Goal: Task Accomplishment & Management: Use online tool/utility

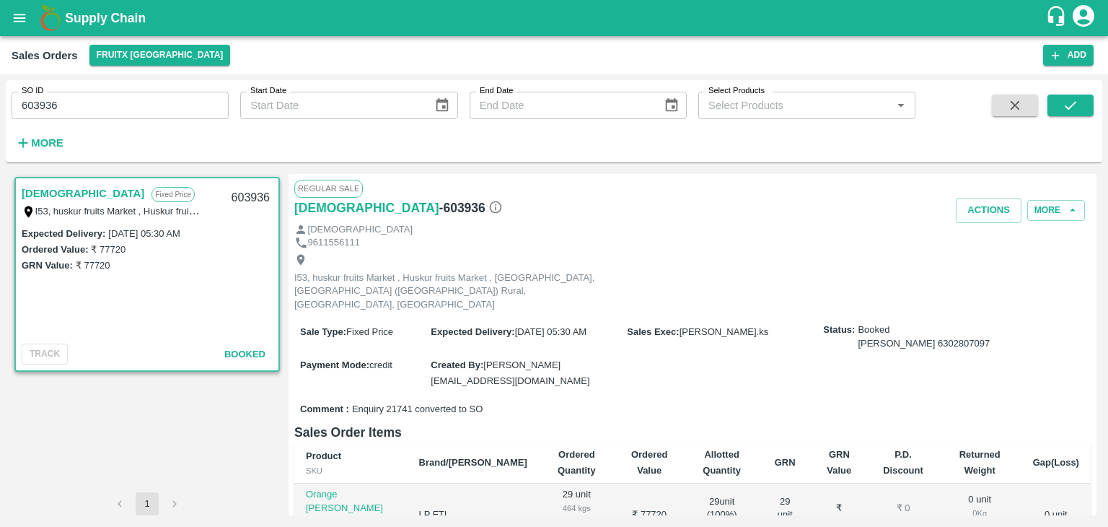
scroll to position [164, 0]
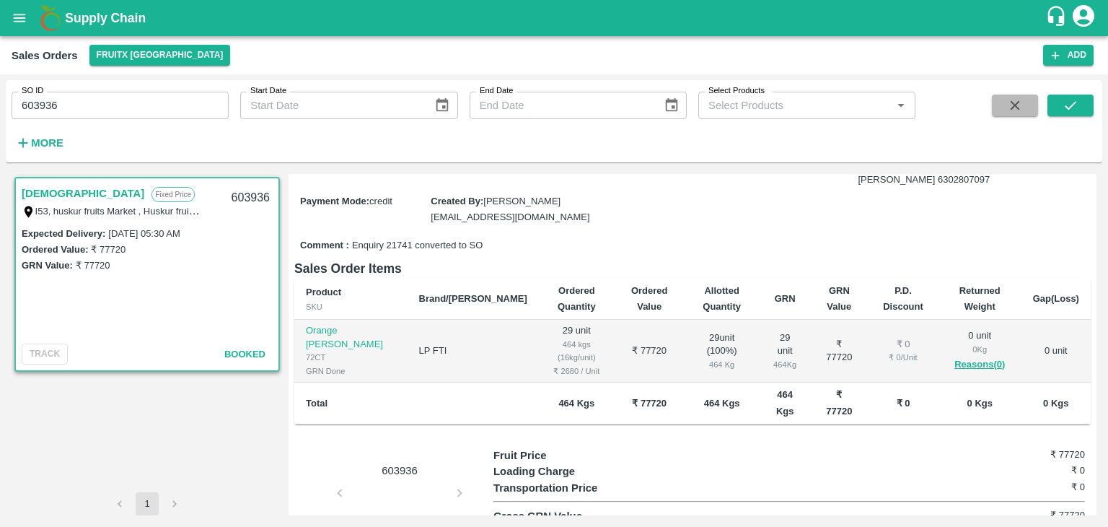
click at [1013, 99] on icon "button" at bounding box center [1015, 105] width 16 height 16
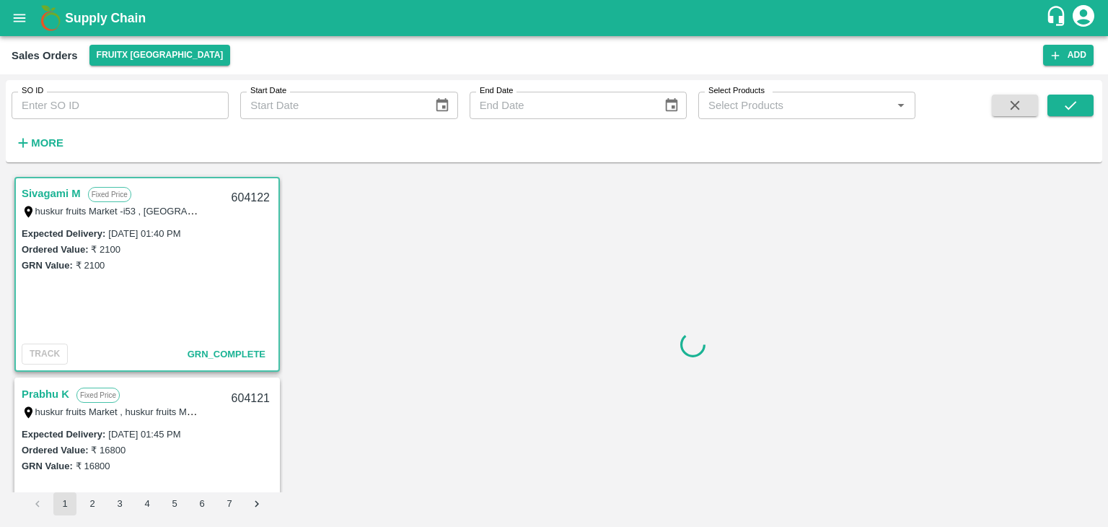
scroll to position [3, 0]
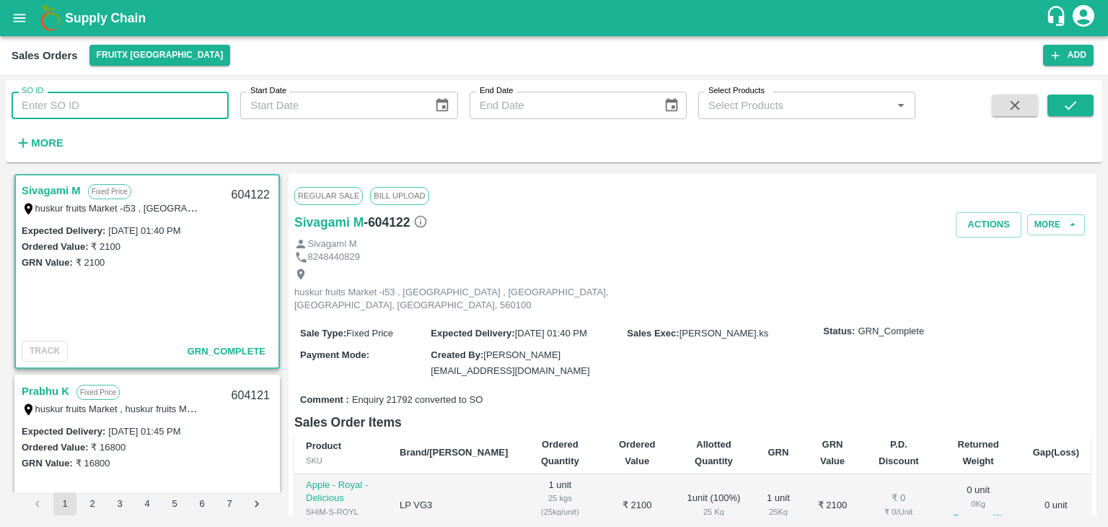
click at [206, 105] on input "SO ID" at bounding box center [120, 105] width 217 height 27
click at [1071, 115] on button "submit" at bounding box center [1071, 106] width 46 height 22
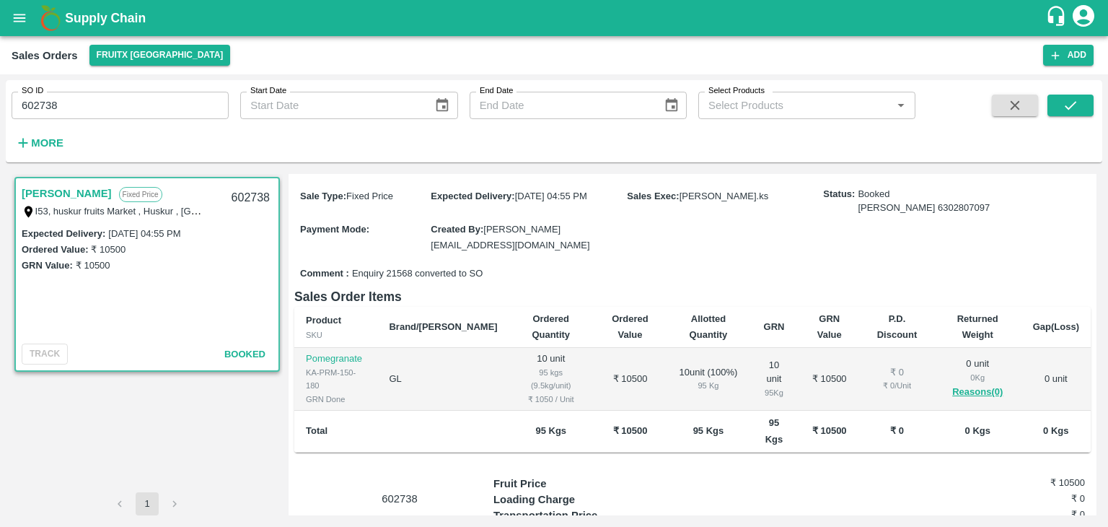
scroll to position [136, 0]
click at [178, 118] on input "602738" at bounding box center [120, 105] width 217 height 27
click at [1056, 107] on button "submit" at bounding box center [1071, 106] width 46 height 22
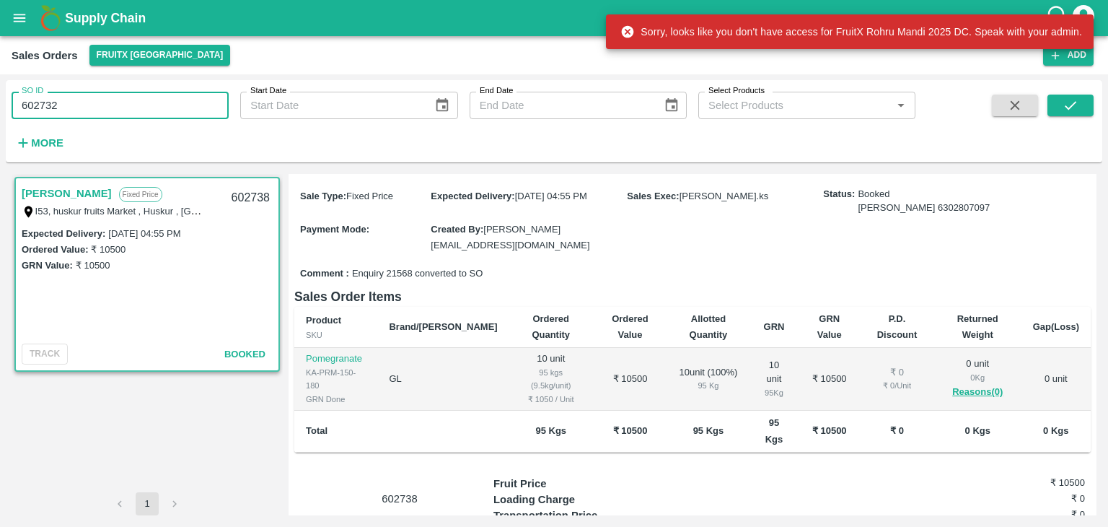
click at [203, 118] on input "602732" at bounding box center [120, 105] width 217 height 27
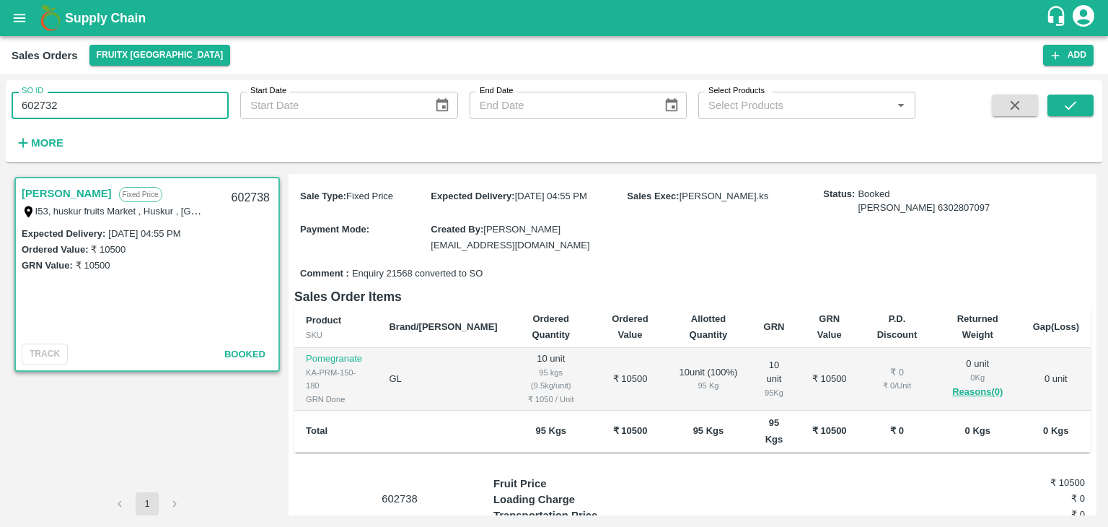
click at [43, 100] on input "602732" at bounding box center [120, 105] width 217 height 27
type input "602732"
type input "60932"
click at [1076, 110] on icon "submit" at bounding box center [1071, 105] width 16 height 16
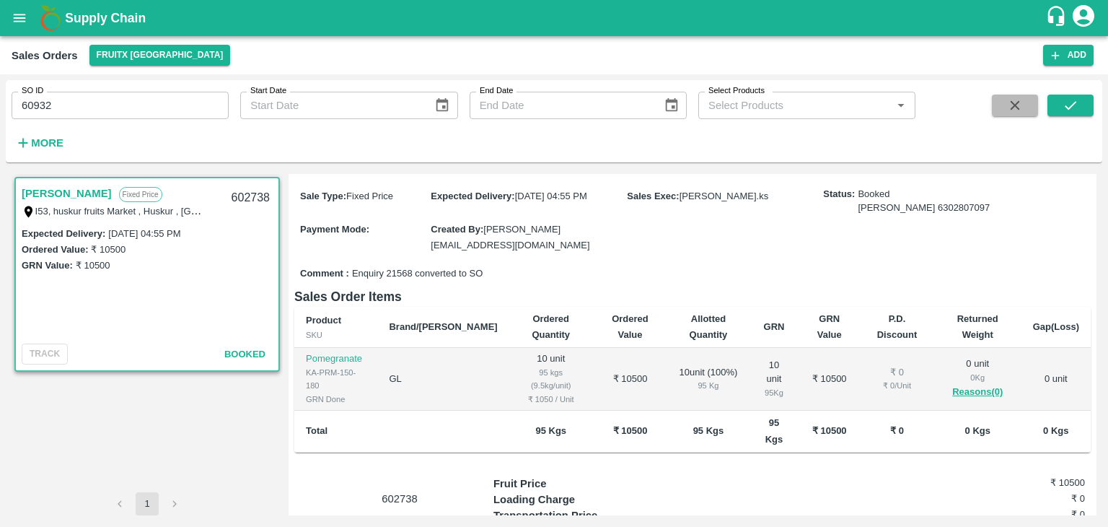
click at [1010, 102] on icon "button" at bounding box center [1015, 105] width 16 height 16
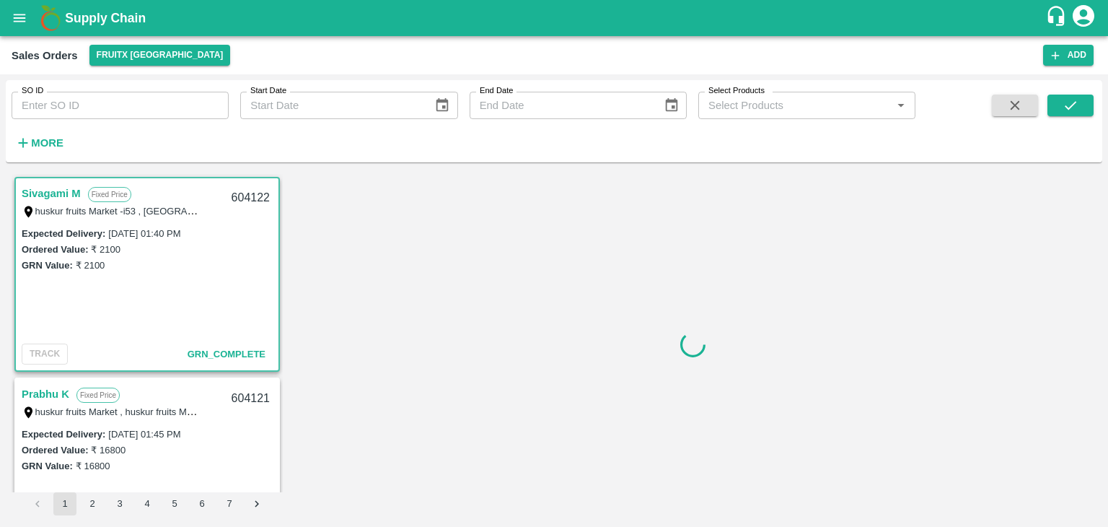
scroll to position [3, 0]
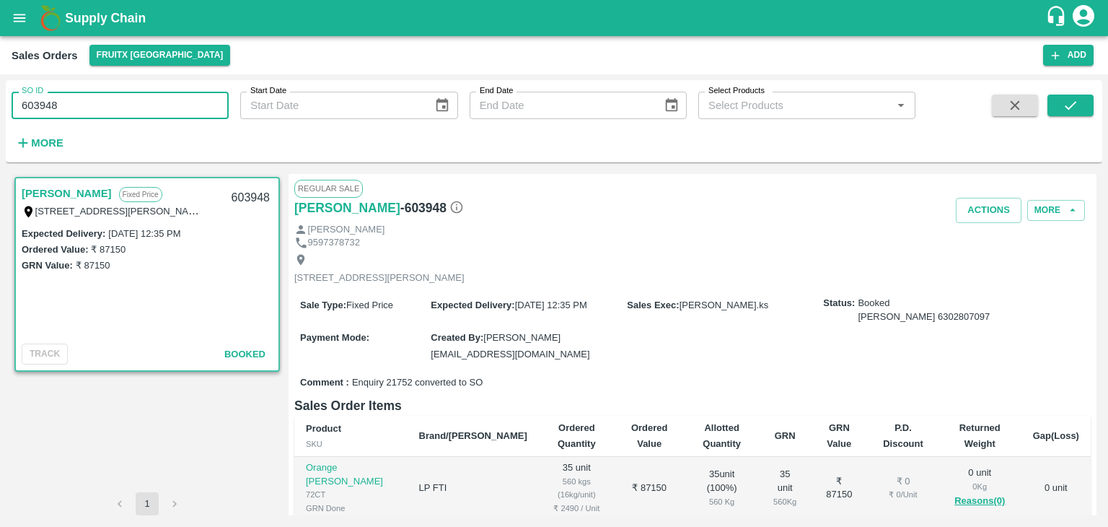
click at [113, 115] on input "603948" at bounding box center [120, 105] width 217 height 27
type input "6"
click at [1076, 110] on icon "submit" at bounding box center [1071, 105] width 16 height 16
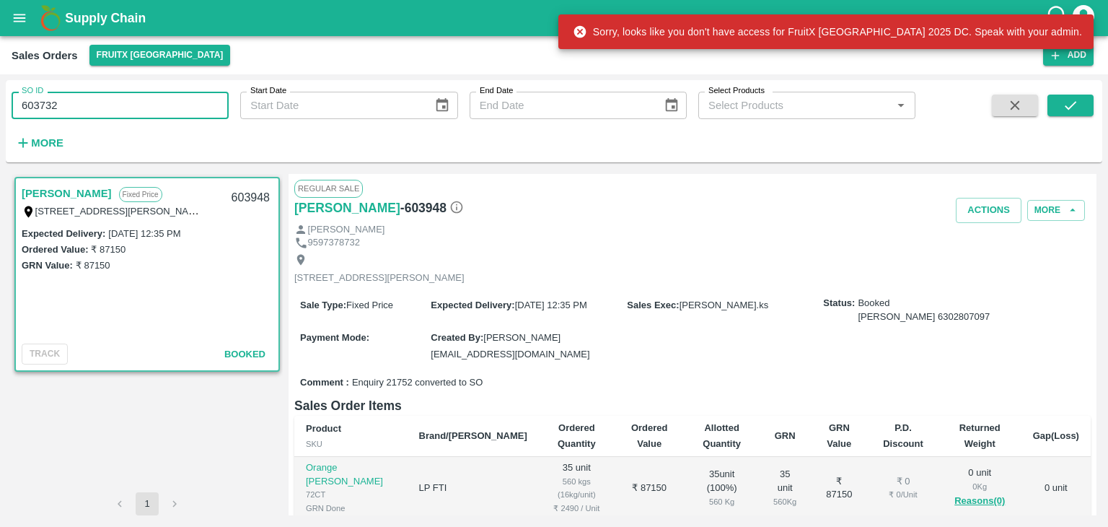
click at [48, 105] on input "603732" at bounding box center [120, 105] width 217 height 27
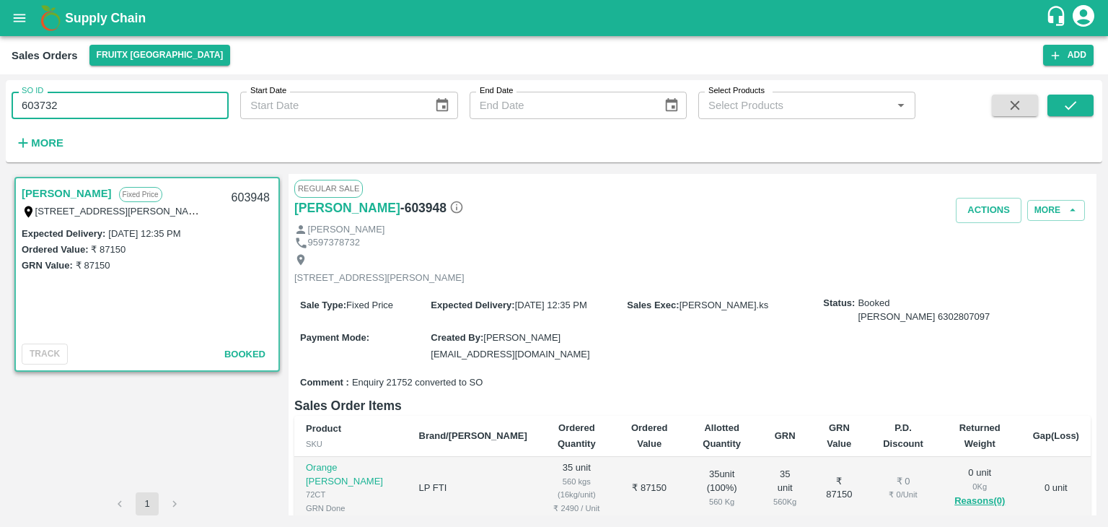
click at [45, 102] on input "603732" at bounding box center [120, 105] width 217 height 27
click at [46, 99] on input "603329" at bounding box center [120, 105] width 217 height 27
click at [36, 106] on input "603299" at bounding box center [120, 105] width 217 height 27
type input "603299"
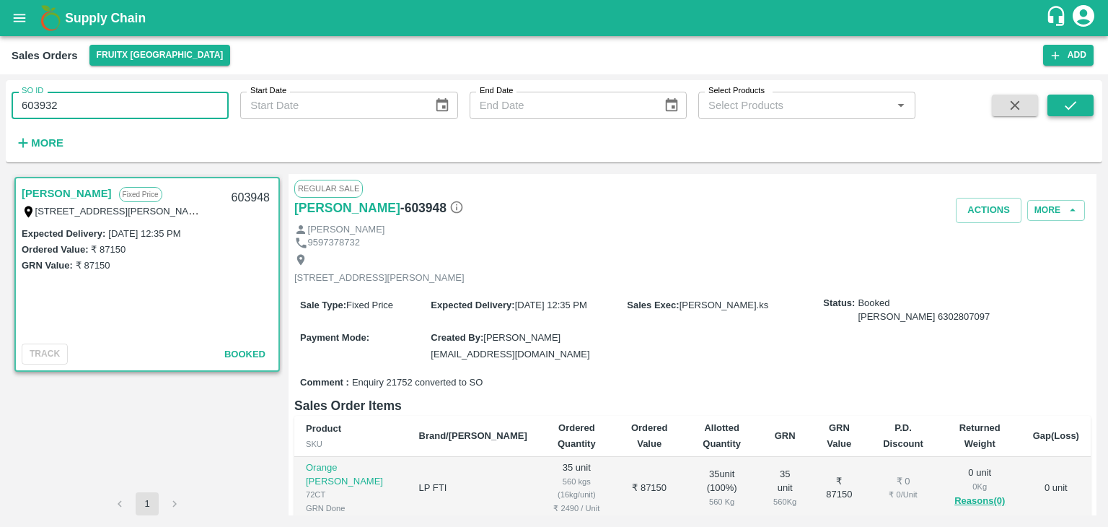
type input "603932"
click at [1071, 103] on icon "submit" at bounding box center [1071, 105] width 16 height 16
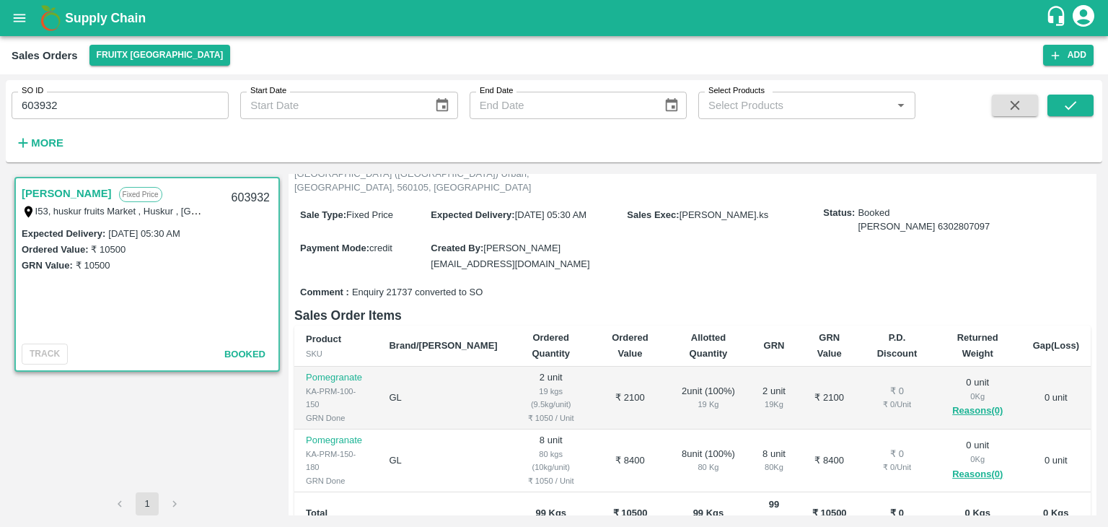
scroll to position [117, 0]
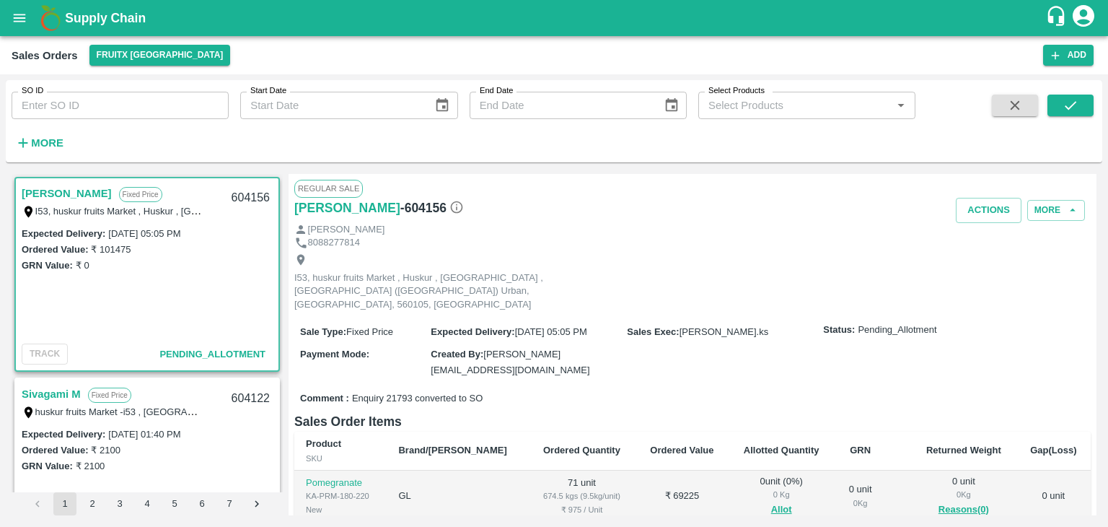
click at [184, 364] on div "TRACK Pending_Allotment" at bounding box center [147, 353] width 251 height 21
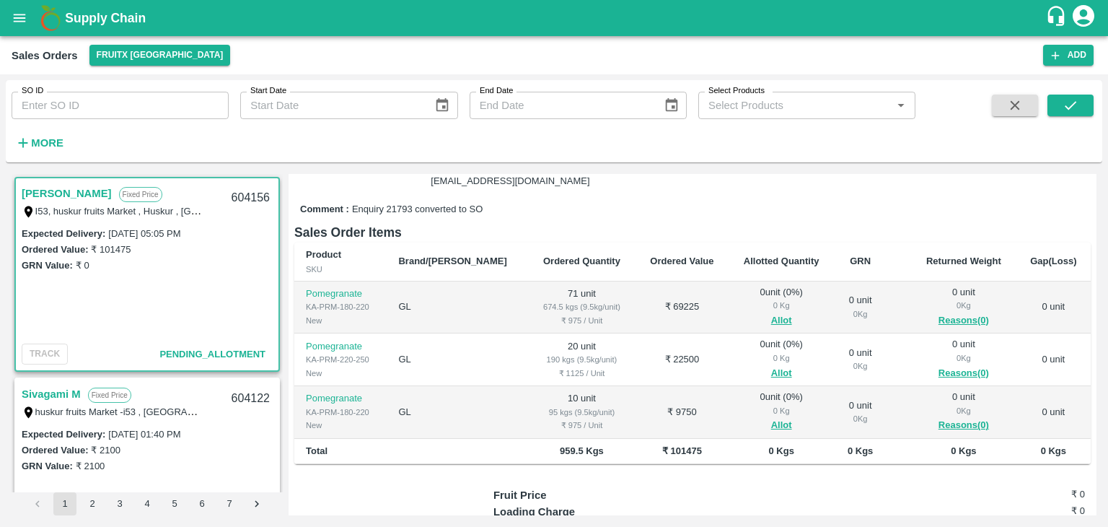
scroll to position [190, 0]
click at [771, 312] on button "Allot" at bounding box center [781, 320] width 21 height 17
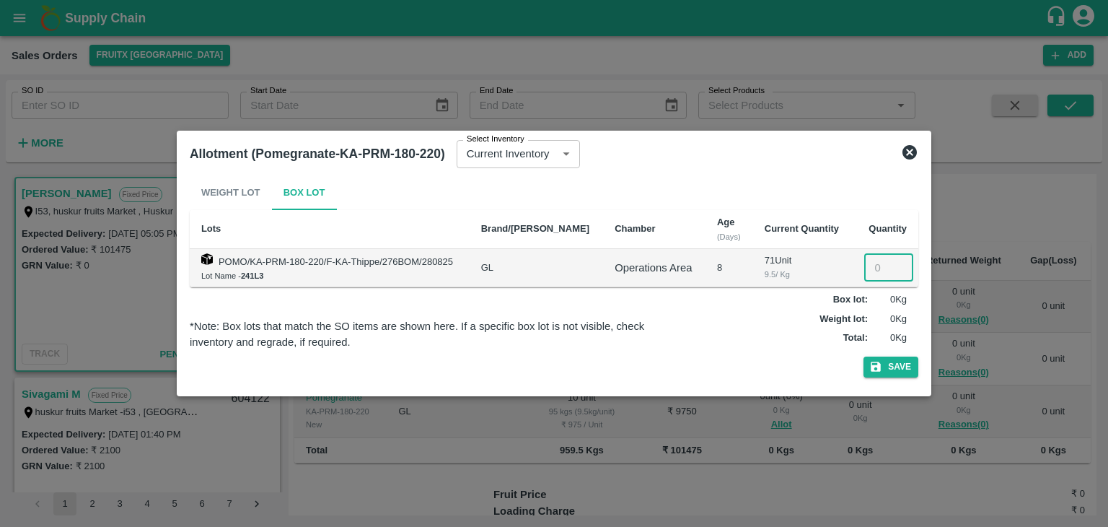
click at [877, 260] on input "number" at bounding box center [888, 267] width 49 height 27
type input "71"
click at [864, 356] on button "Save" at bounding box center [891, 366] width 55 height 21
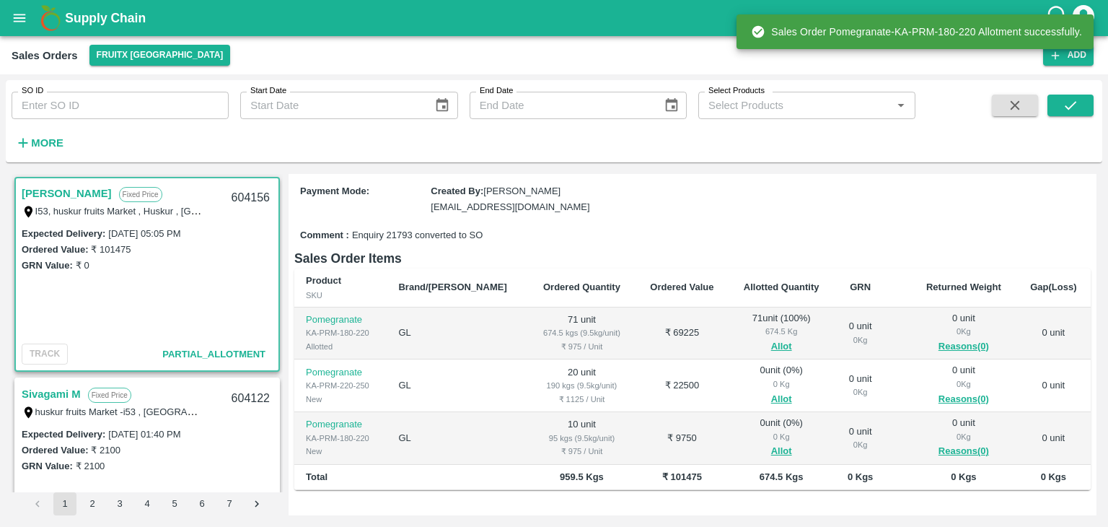
scroll to position [167, 0]
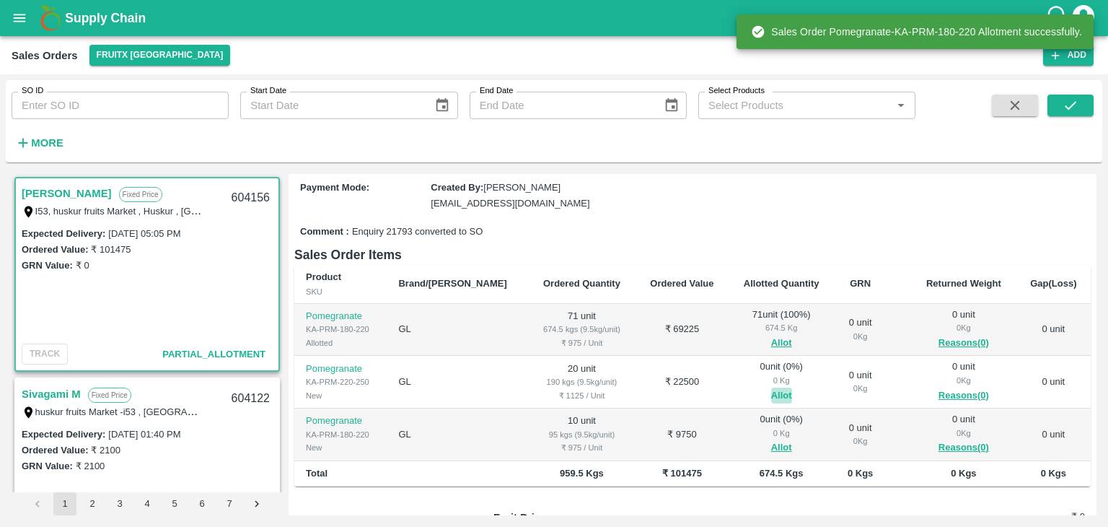
click at [771, 387] on button "Allot" at bounding box center [781, 395] width 21 height 17
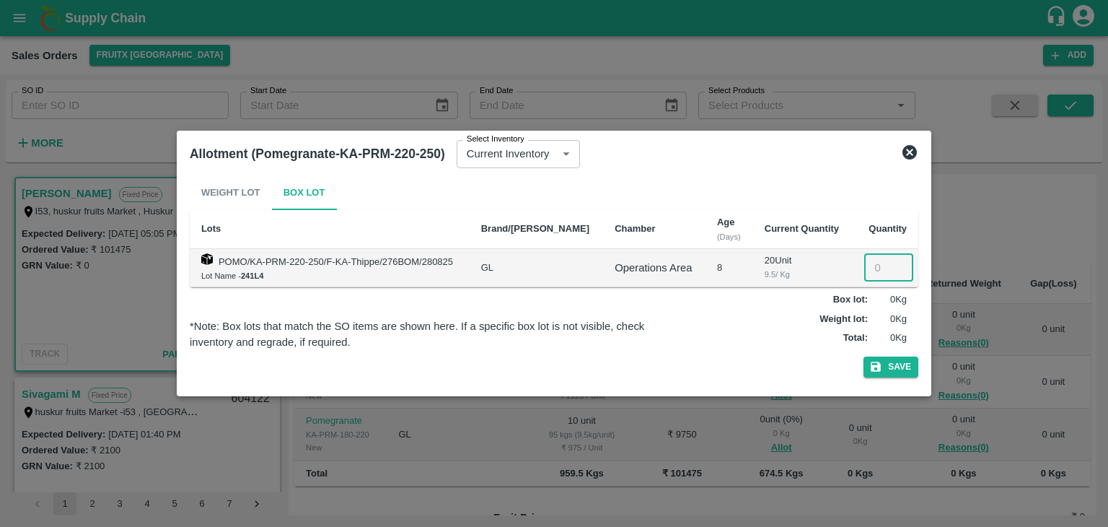
click at [877, 261] on input "number" at bounding box center [888, 267] width 49 height 27
type input "20"
click at [864, 356] on button "Save" at bounding box center [891, 366] width 55 height 21
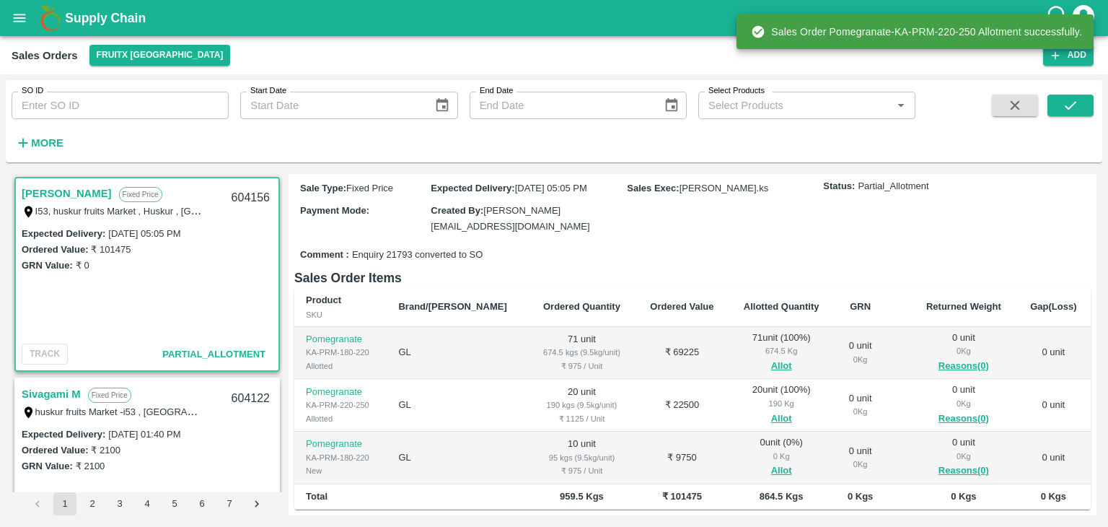
scroll to position [144, 0]
click at [771, 462] on button "Allot" at bounding box center [781, 470] width 21 height 17
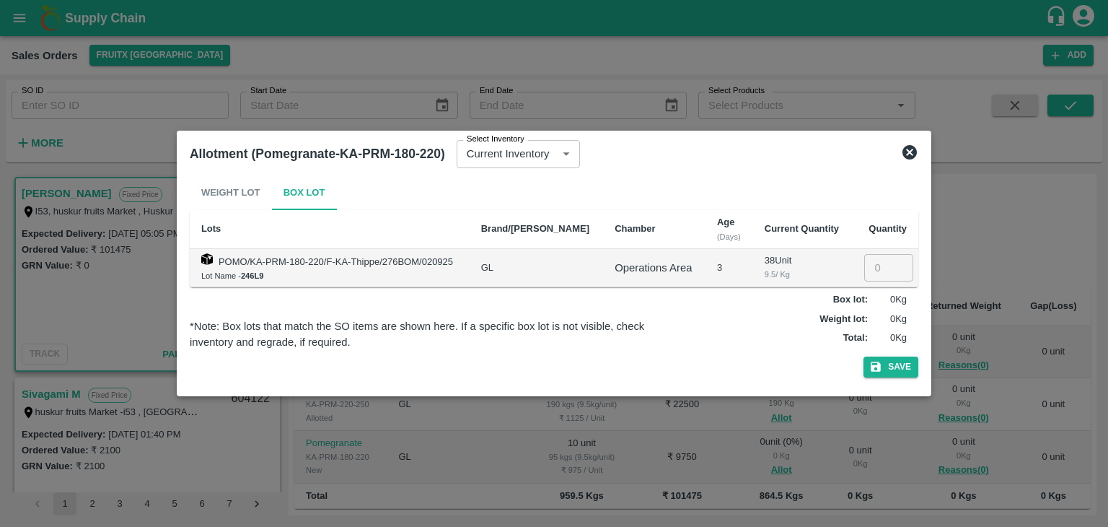
click at [870, 269] on input "number" at bounding box center [888, 267] width 49 height 27
type input "10"
click at [864, 356] on button "Save" at bounding box center [891, 366] width 55 height 21
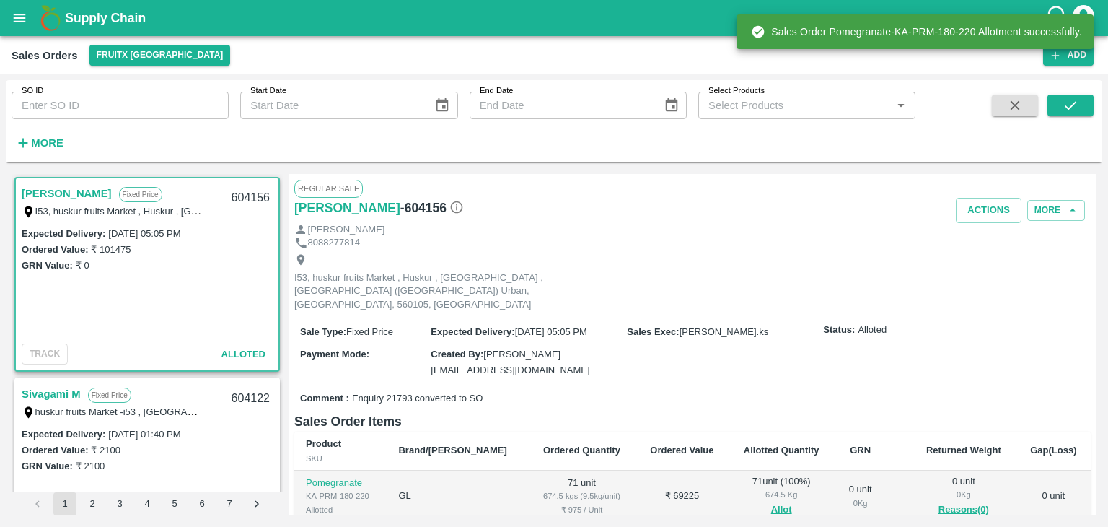
click at [242, 194] on div "604156" at bounding box center [251, 198] width 56 height 34
copy div "604156"
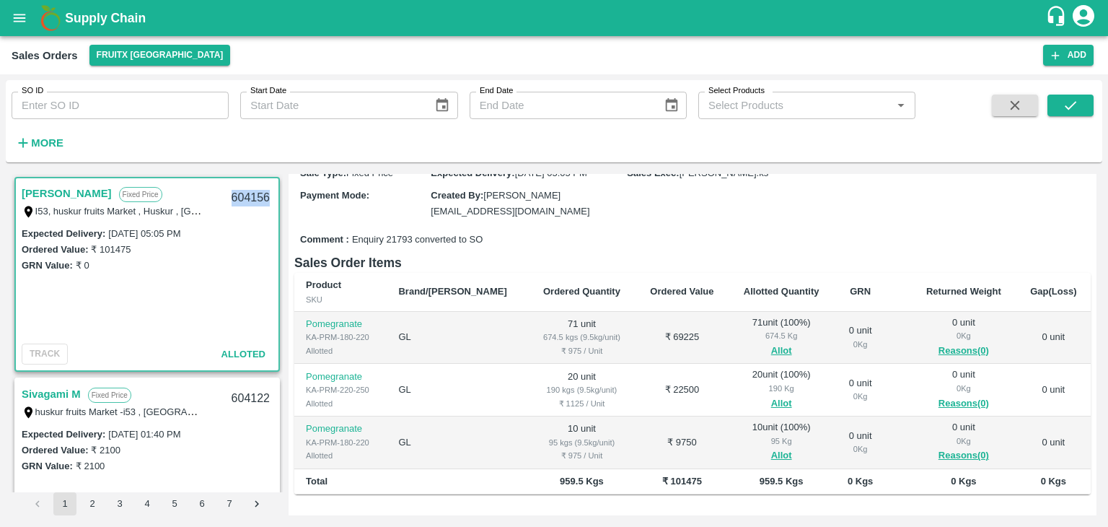
scroll to position [0, 0]
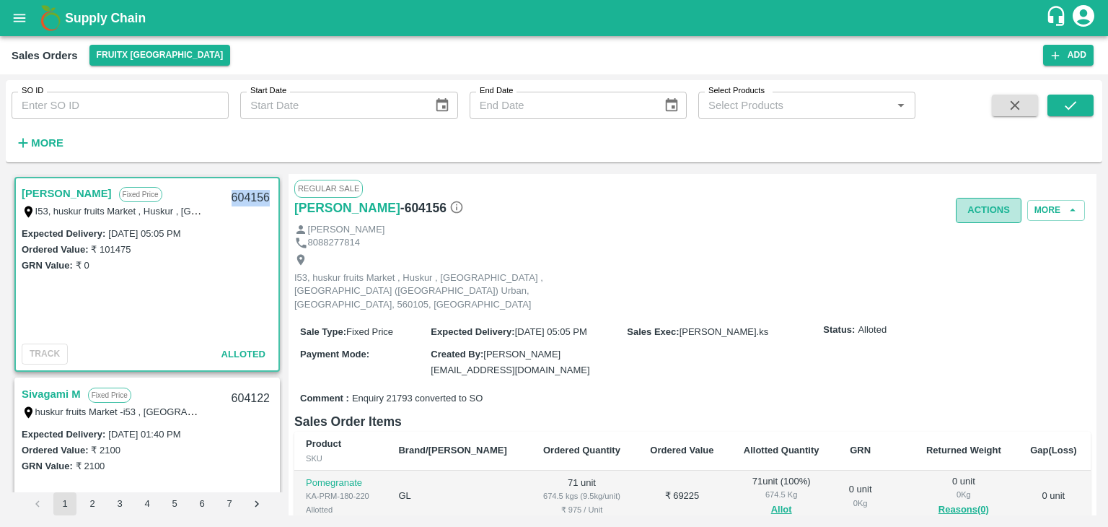
click at [967, 206] on button "Actions" at bounding box center [989, 210] width 66 height 25
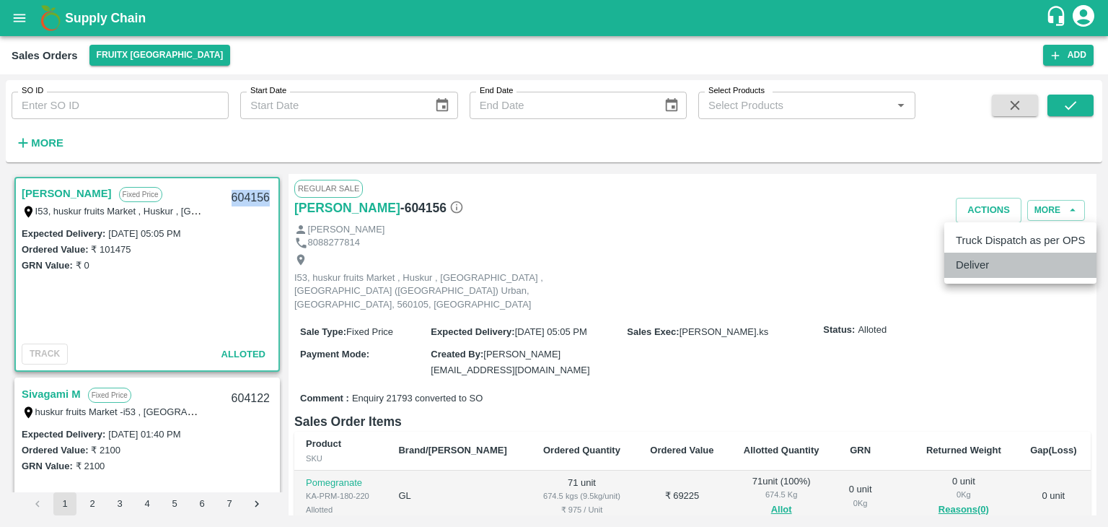
click at [979, 263] on li "Deliver" at bounding box center [1021, 265] width 152 height 25
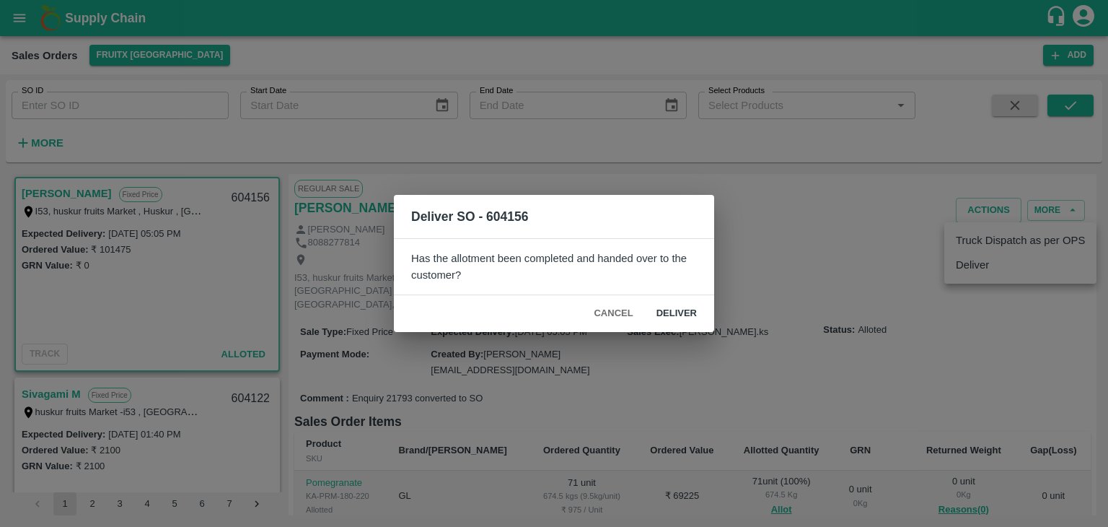
drag, startPoint x: 683, startPoint y: 299, endPoint x: 686, endPoint y: 308, distance: 9.8
click at [686, 308] on div "Cancel Deliver" at bounding box center [554, 313] width 320 height 37
click at [686, 308] on button "Deliver" at bounding box center [677, 313] width 64 height 25
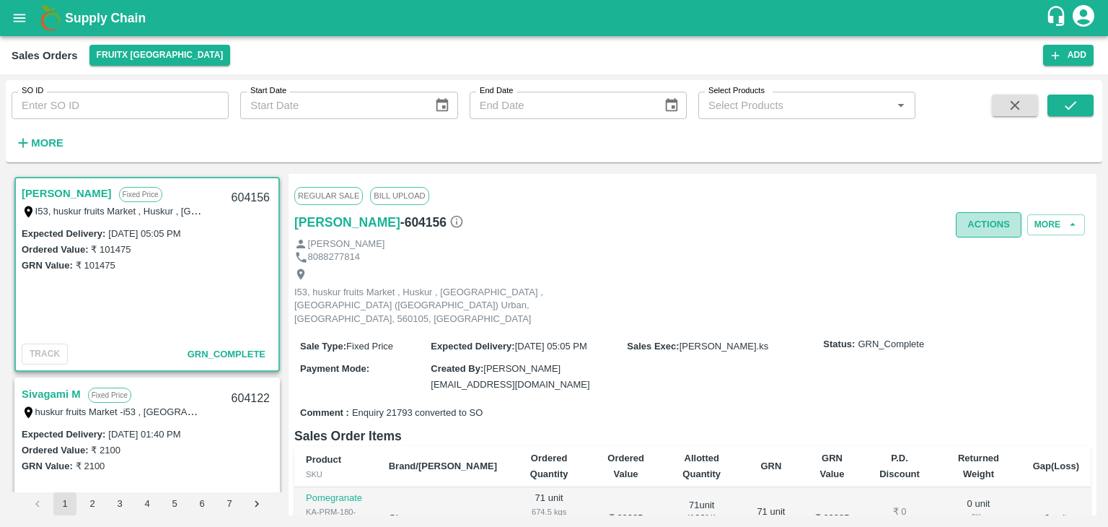
click at [980, 219] on button "Actions" at bounding box center [989, 224] width 66 height 25
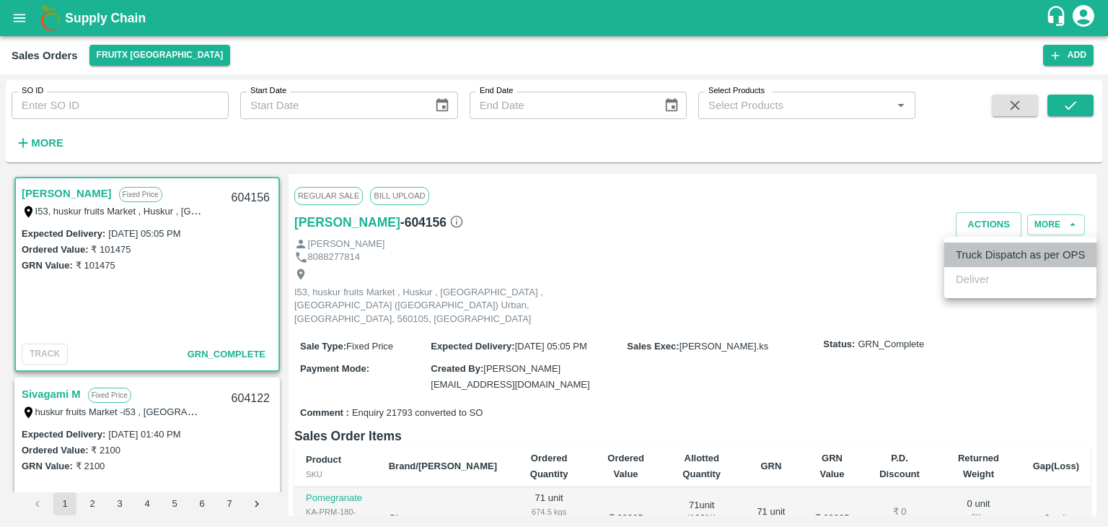
click at [974, 257] on li "Truck Dispatch as per OPS" at bounding box center [1021, 254] width 152 height 25
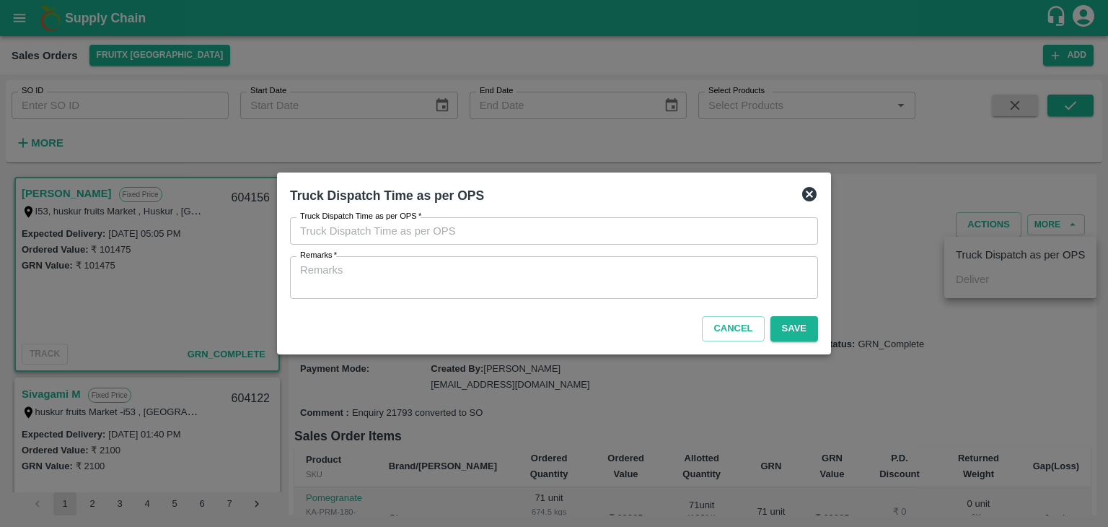
type input "05/09/2025 05:06 PM"
click at [807, 318] on button "Save" at bounding box center [795, 328] width 48 height 25
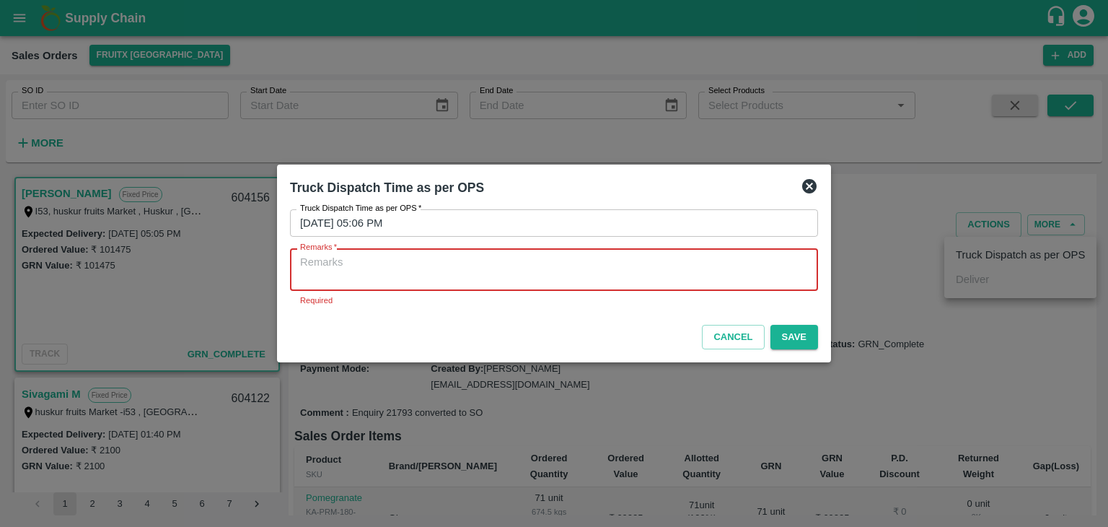
click at [725, 275] on textarea "Remarks   *" at bounding box center [554, 270] width 508 height 30
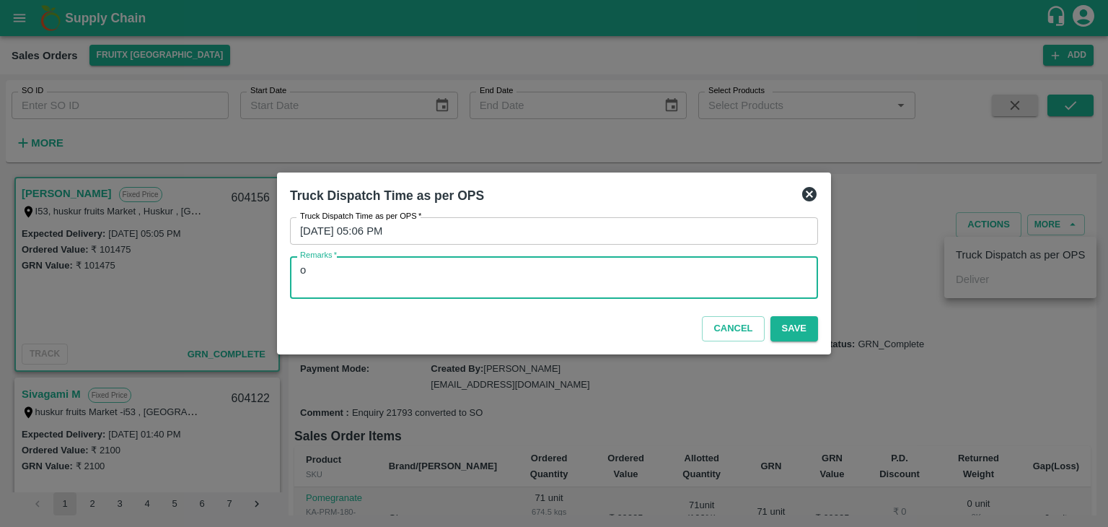
type textarea "o"
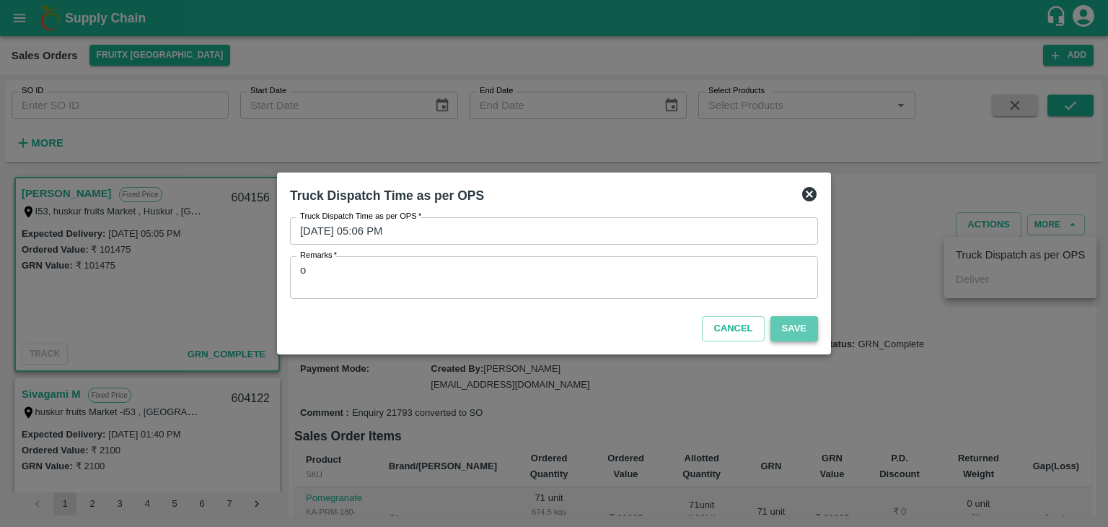
click at [806, 328] on button "Save" at bounding box center [795, 328] width 48 height 25
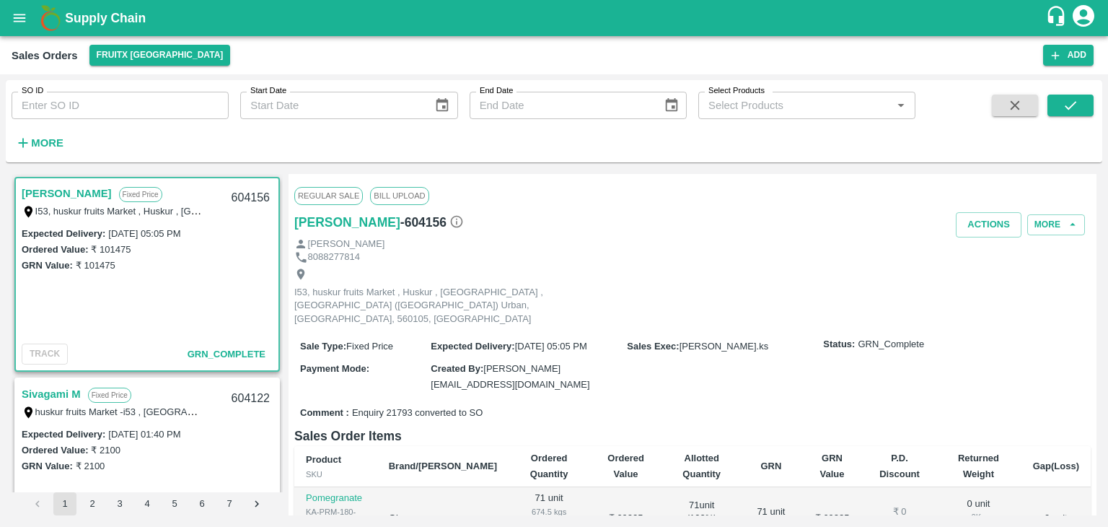
click at [237, 196] on div "604156" at bounding box center [251, 198] width 56 height 34
copy div "604156"
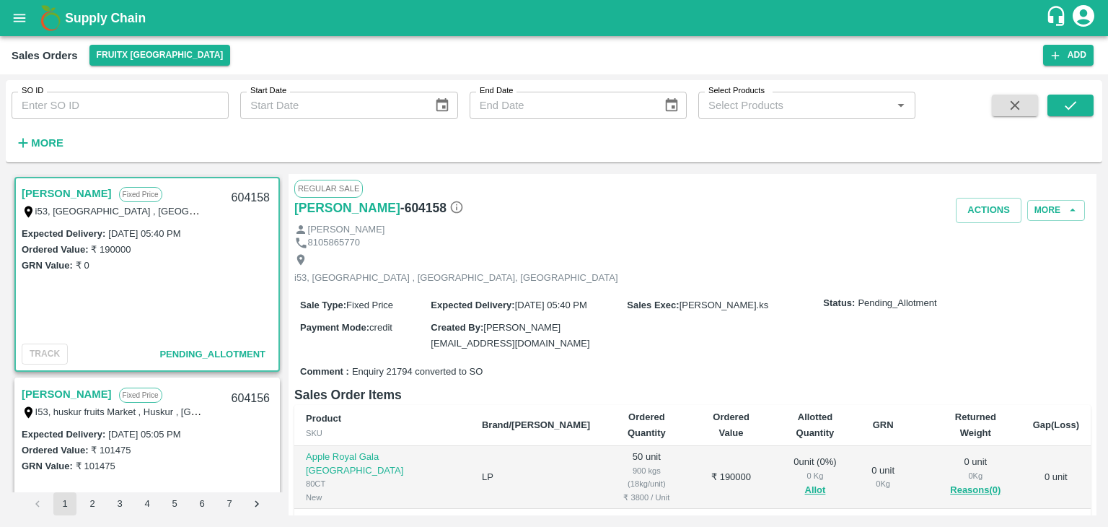
scroll to position [94, 0]
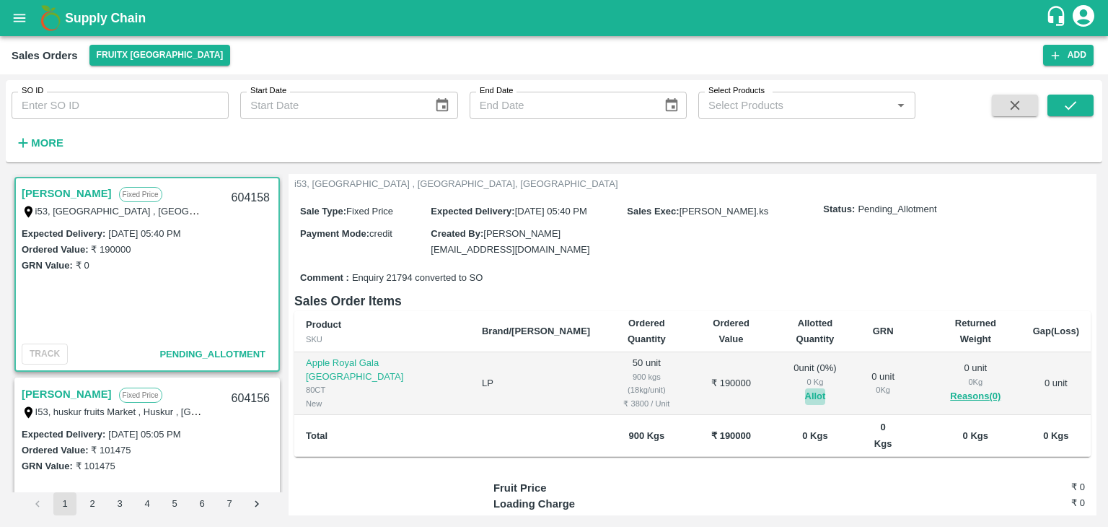
click at [805, 388] on button "Allot" at bounding box center [815, 396] width 21 height 17
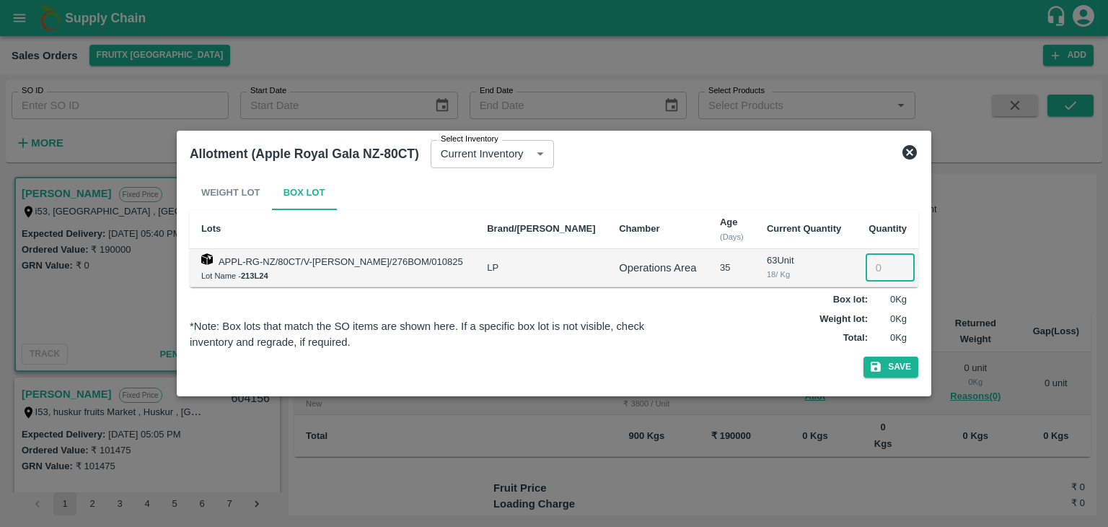
click at [873, 266] on input "number" at bounding box center [890, 267] width 49 height 27
type input "50"
click at [864, 356] on button "Save" at bounding box center [891, 366] width 55 height 21
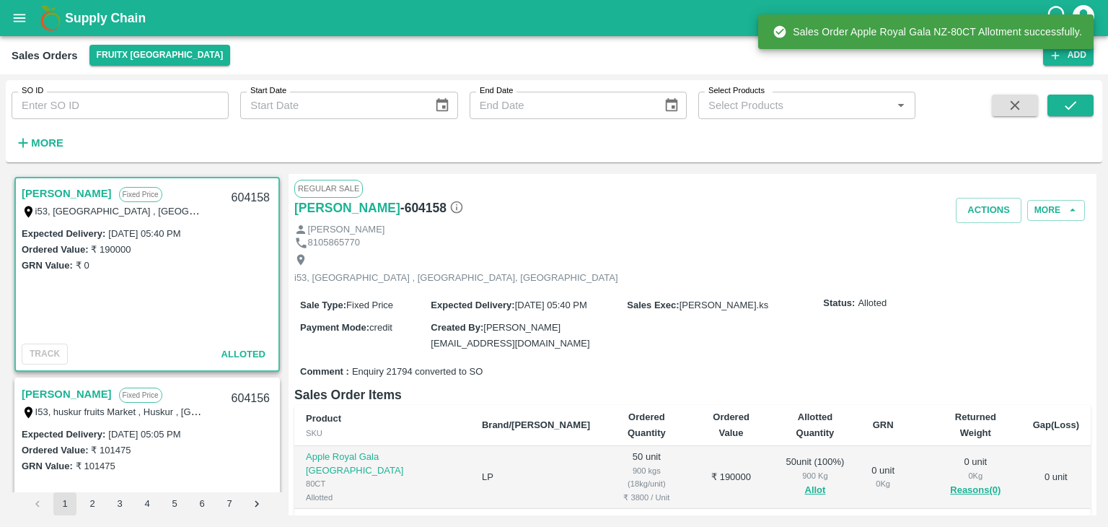
click at [246, 198] on div "604158" at bounding box center [251, 198] width 56 height 34
copy div "604158"
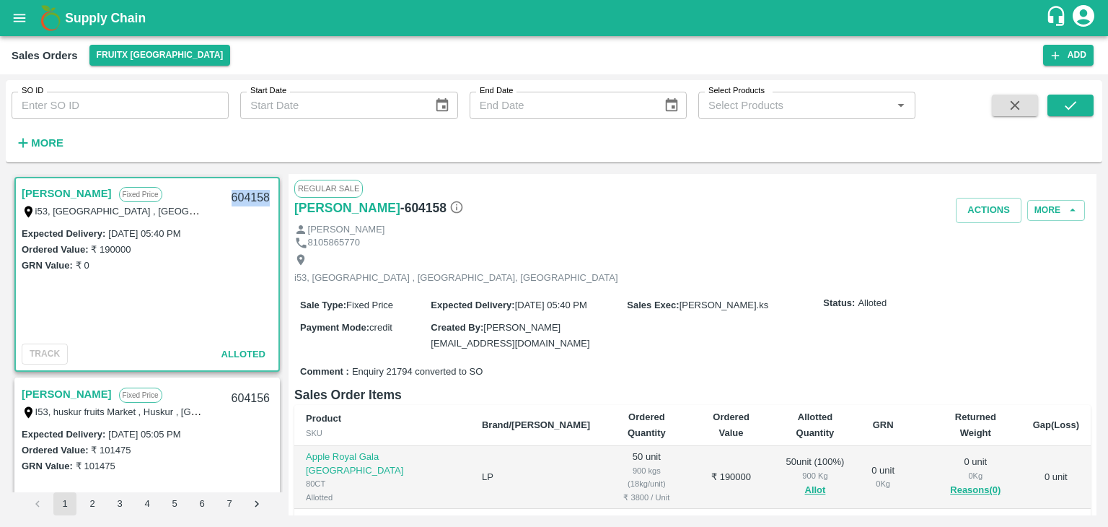
click at [283, 215] on div "[PERSON_NAME] Fixed Price i53, huskur market , [GEOGRAPHIC_DATA], [GEOGRAPHIC_D…" at bounding box center [554, 344] width 1085 height 341
